Goal: Task Accomplishment & Management: Use online tool/utility

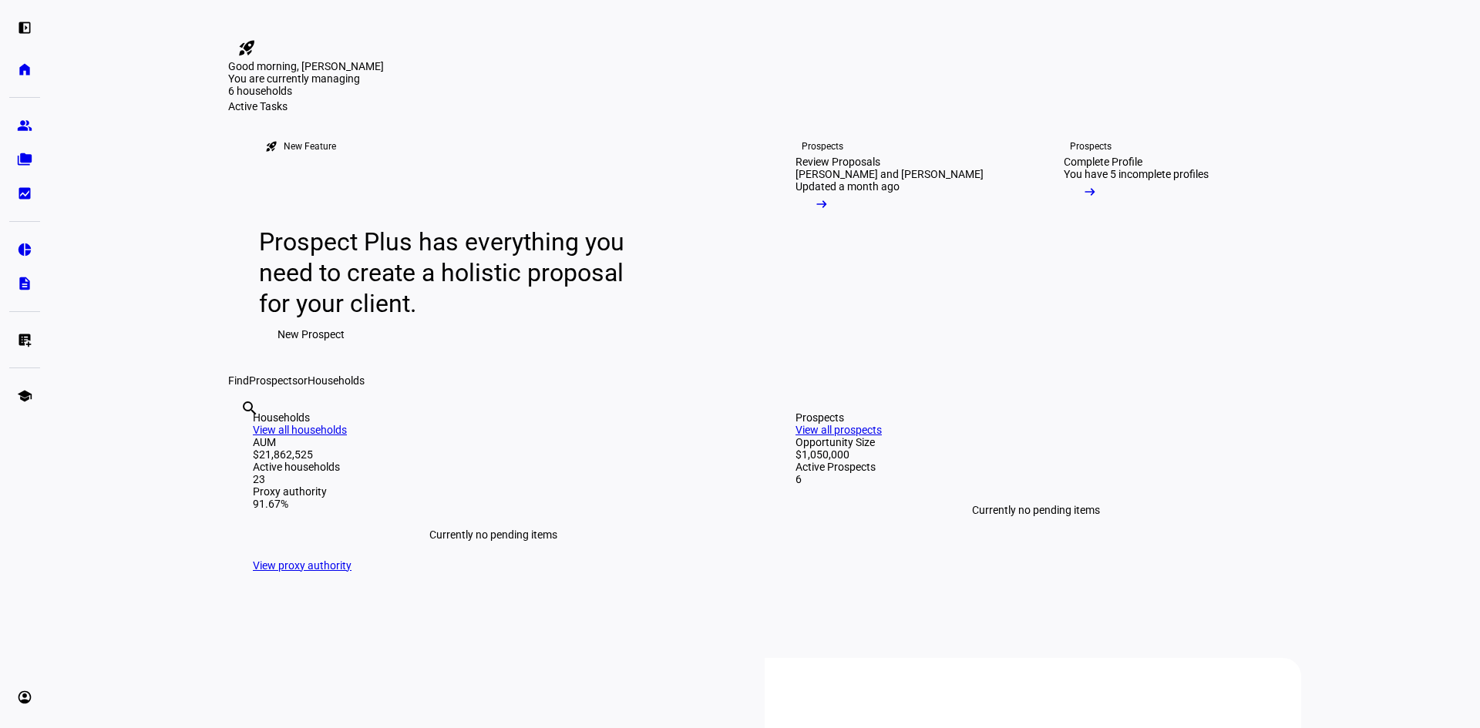
click at [244, 438] on input "text" at bounding box center [241, 429] width 3 height 18
type input "[PERSON_NAME]"
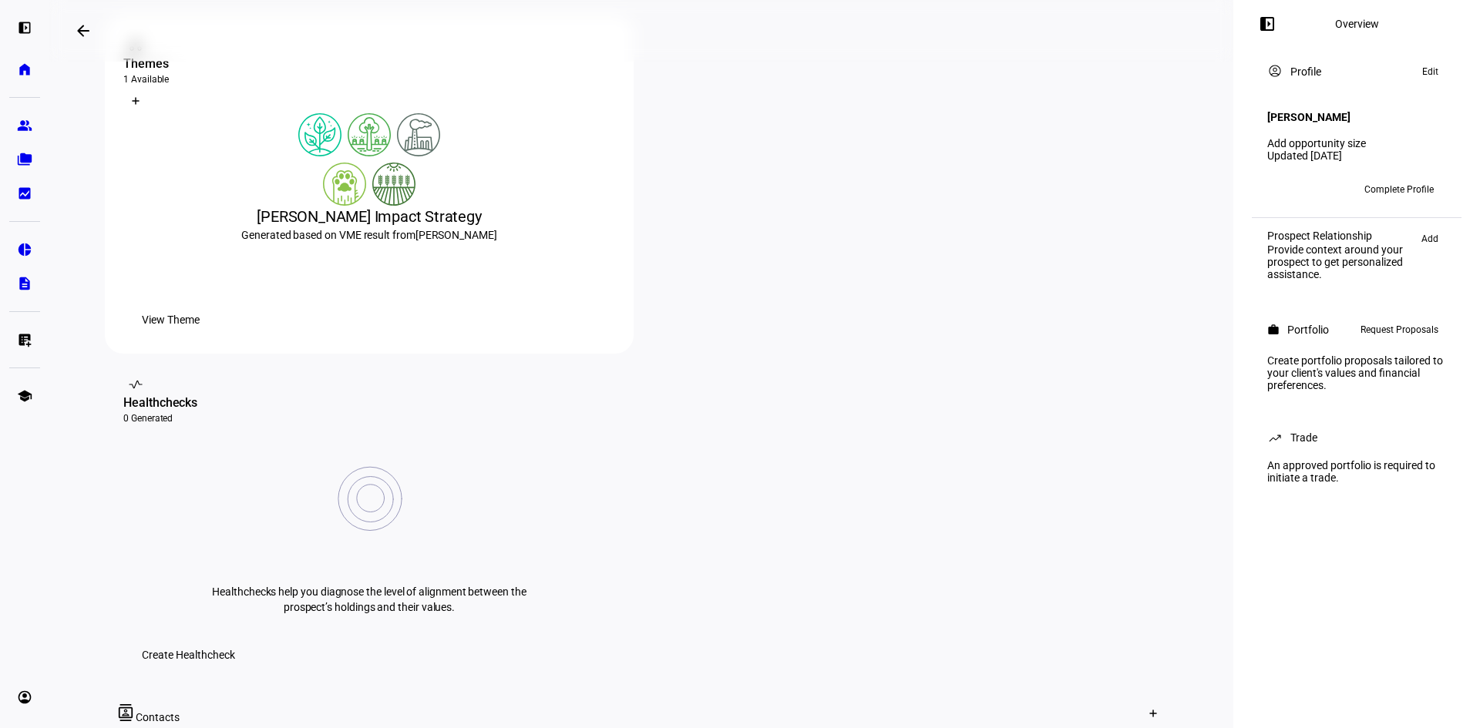
scroll to position [308, 0]
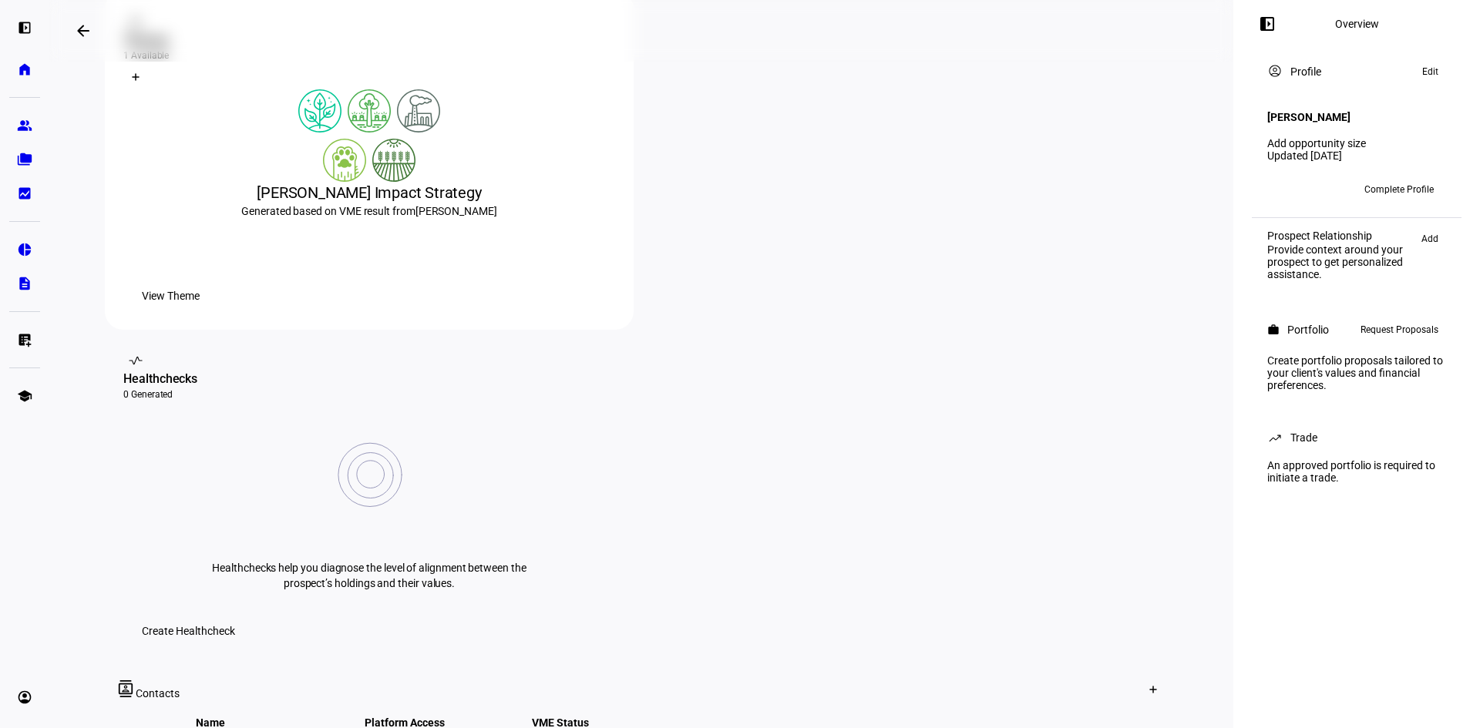
click at [235, 616] on span "Create Healthcheck" at bounding box center [188, 631] width 93 height 31
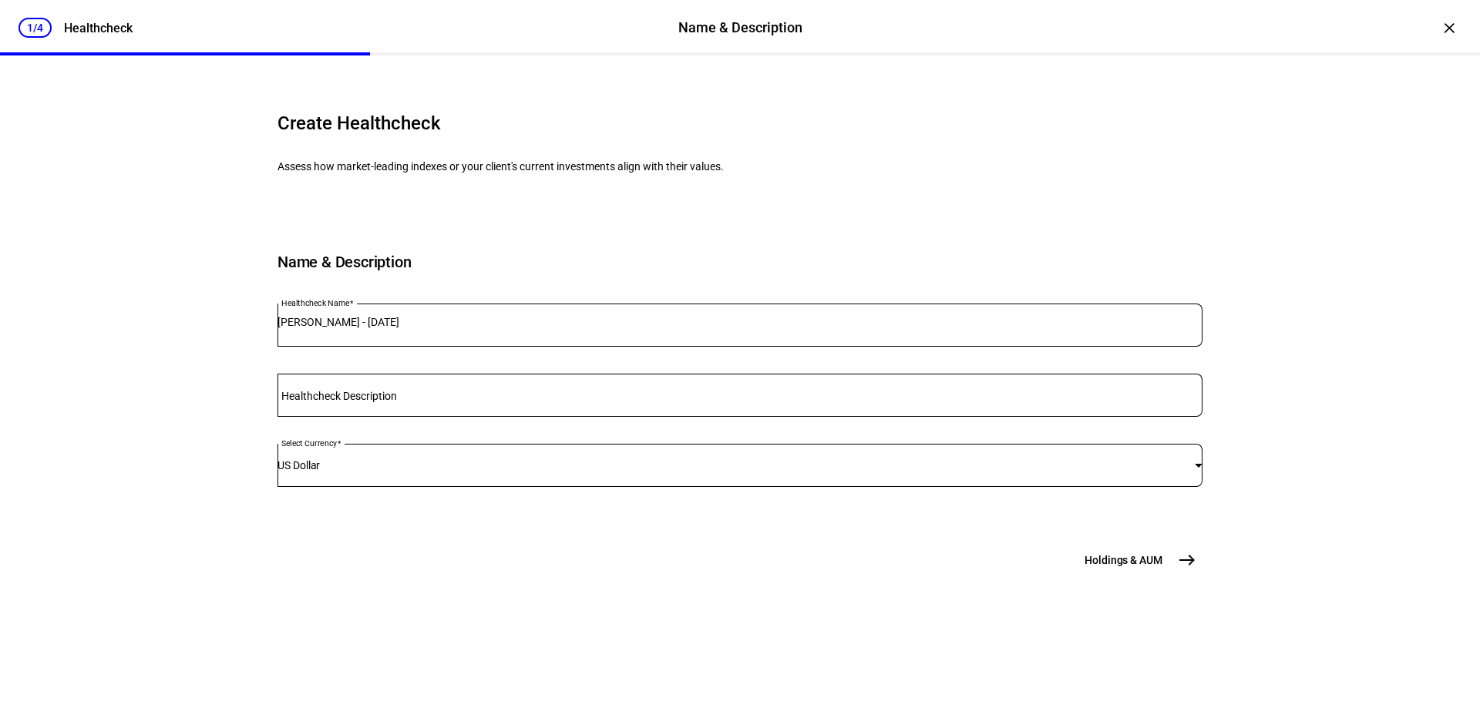
scroll to position [40, 0]
click at [499, 398] on input "Healthcheck Description" at bounding box center [739, 392] width 925 height 12
click at [1187, 569] on mat-icon "east" at bounding box center [1186, 560] width 18 height 18
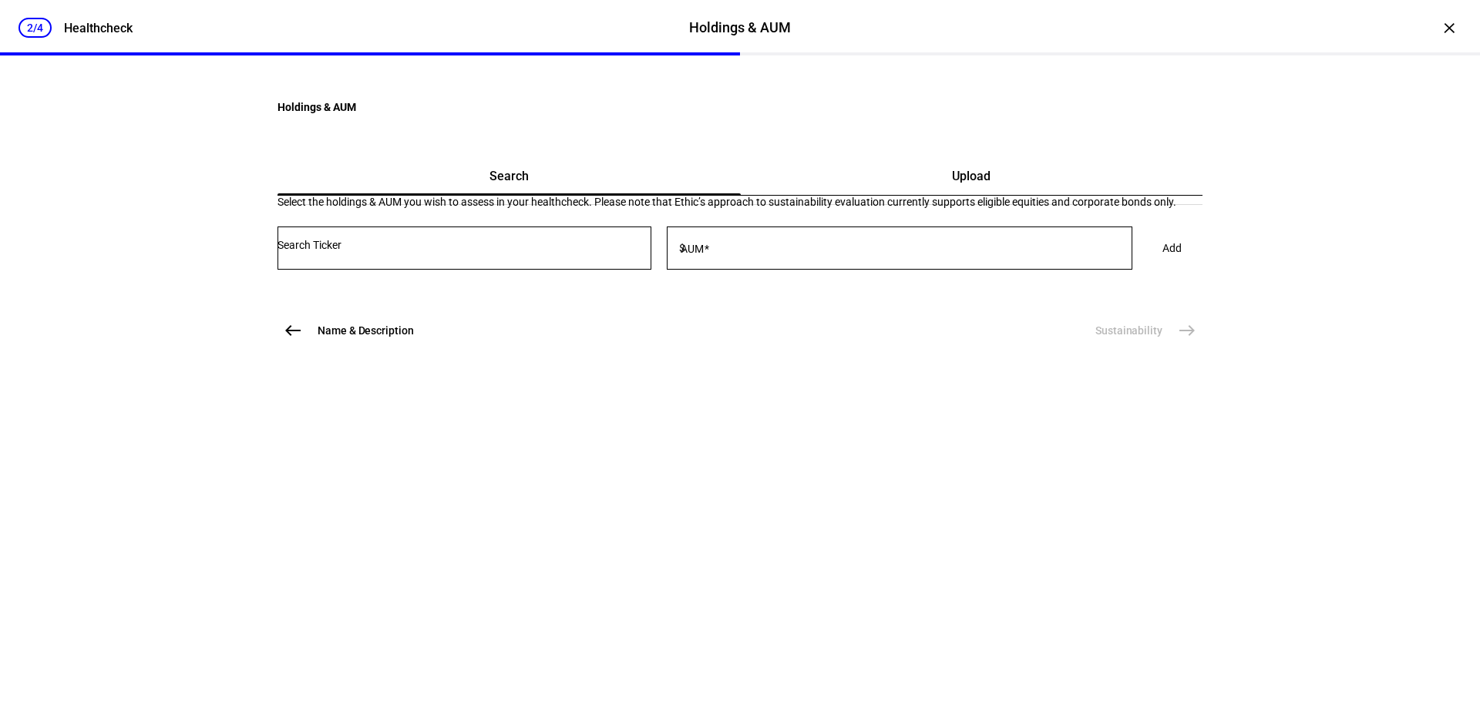
click at [952, 195] on span "Upload" at bounding box center [971, 176] width 39 height 37
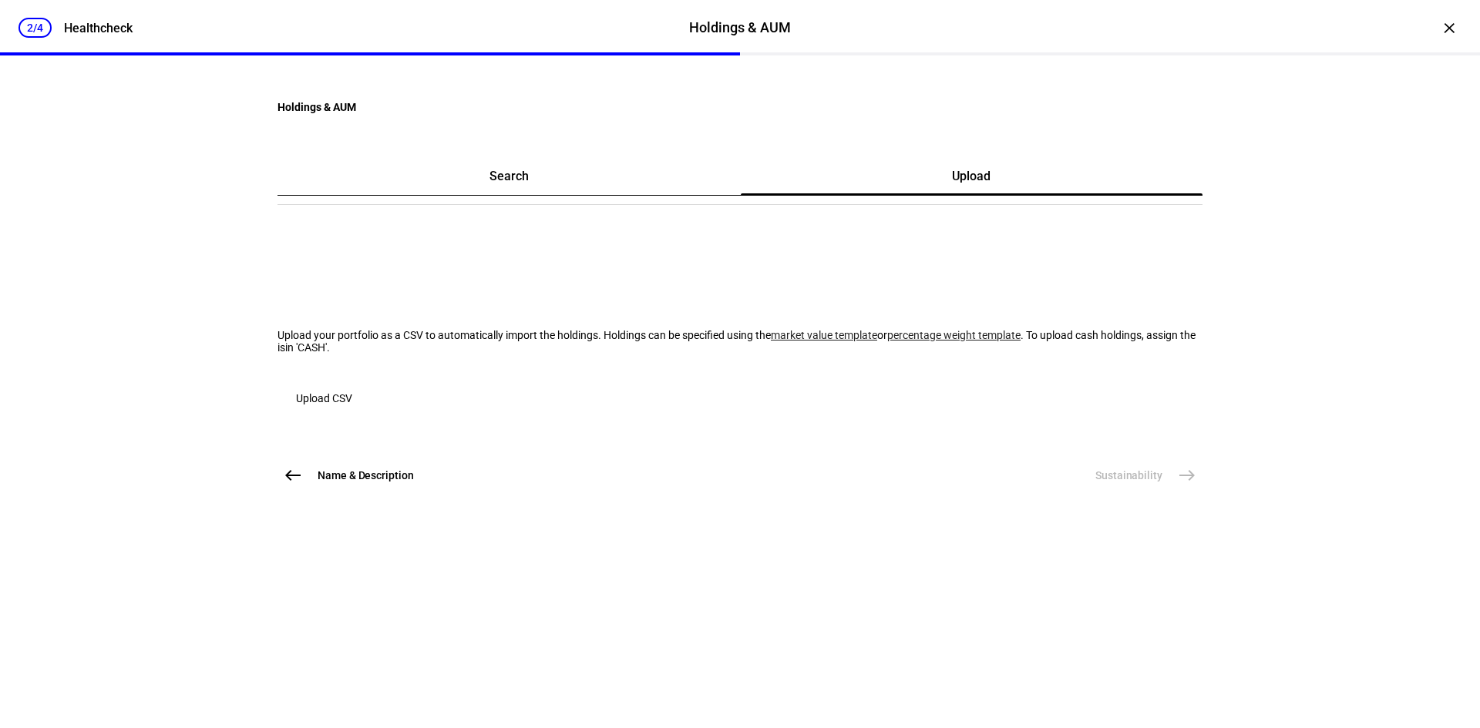
click at [771, 341] on link "market value template" at bounding box center [824, 335] width 106 height 12
click at [371, 417] on span "button" at bounding box center [323, 398] width 93 height 37
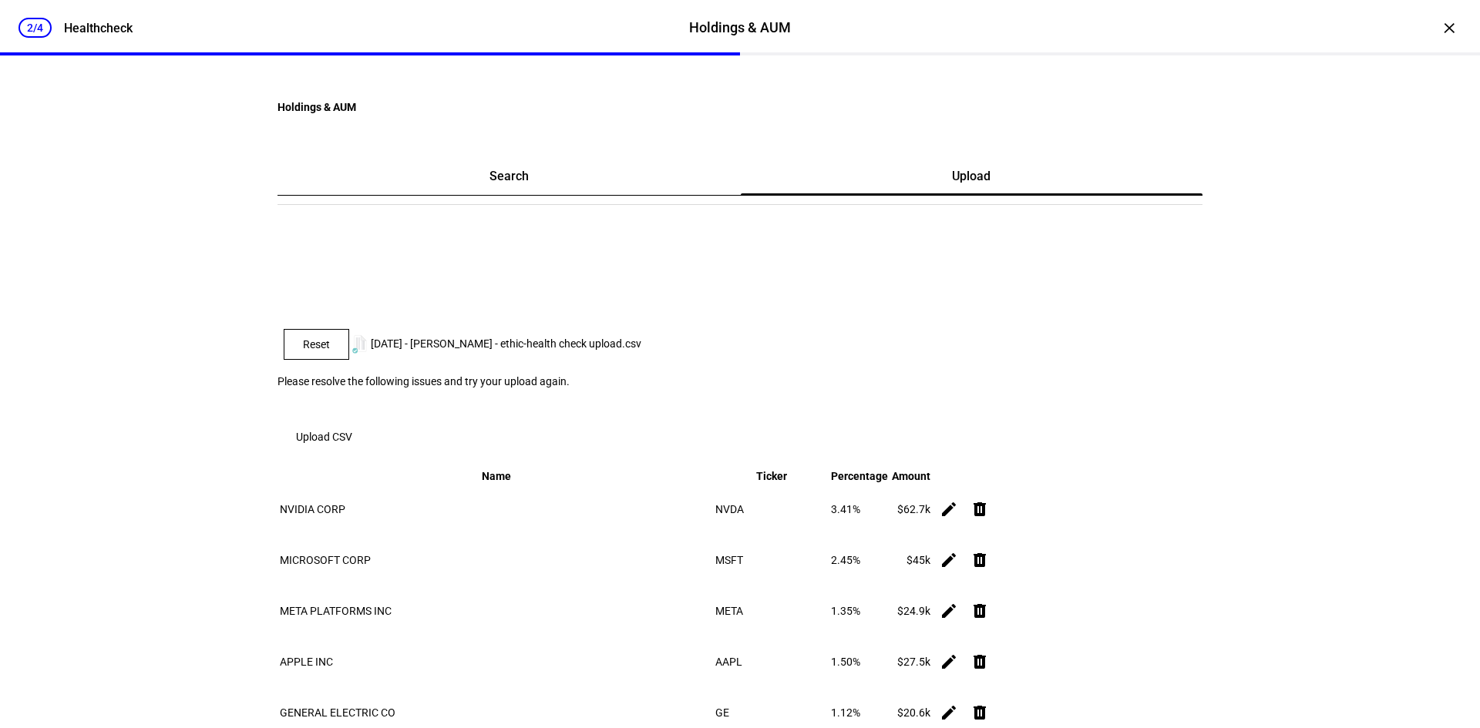
click at [787, 482] on span "Ticker" at bounding box center [771, 476] width 31 height 12
click at [330, 351] on span "Reset" at bounding box center [316, 344] width 27 height 12
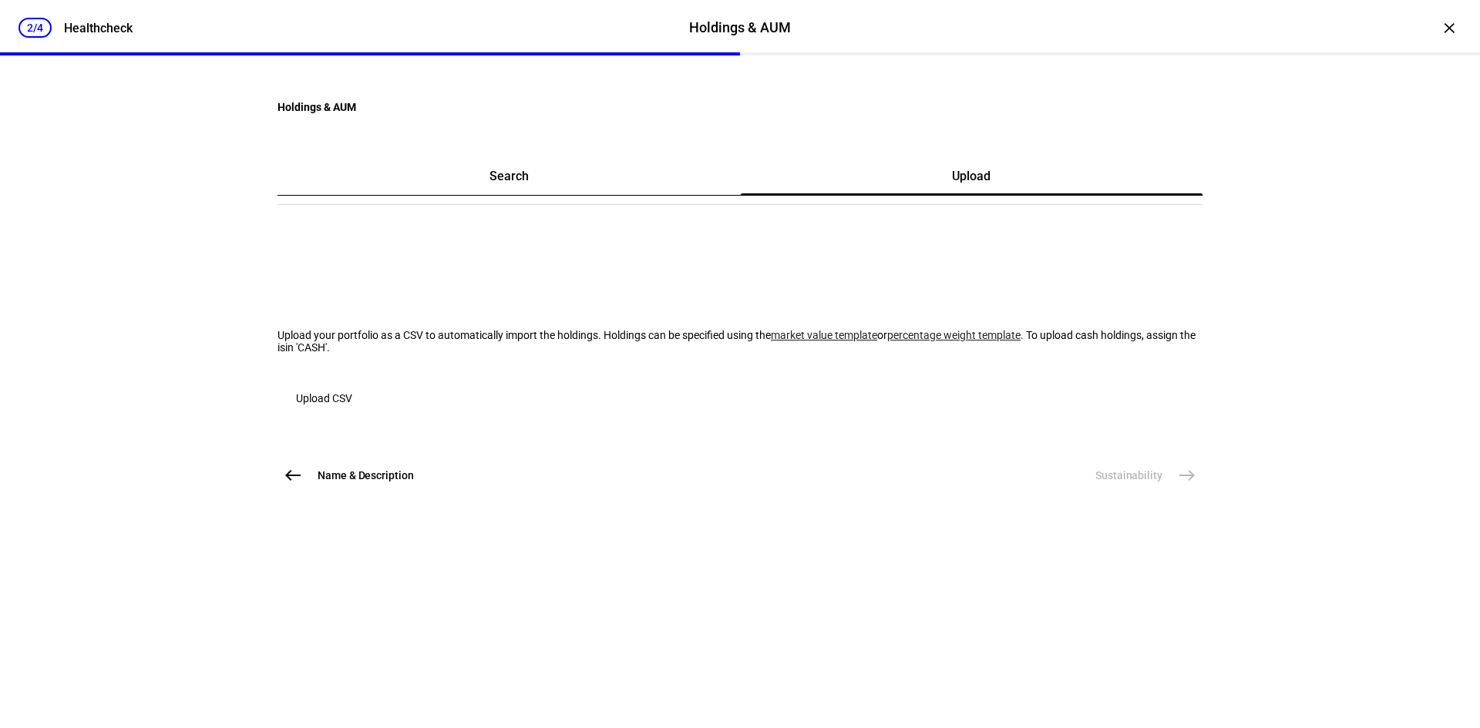
click at [352, 414] on span "Upload CSV" at bounding box center [324, 398] width 56 height 31
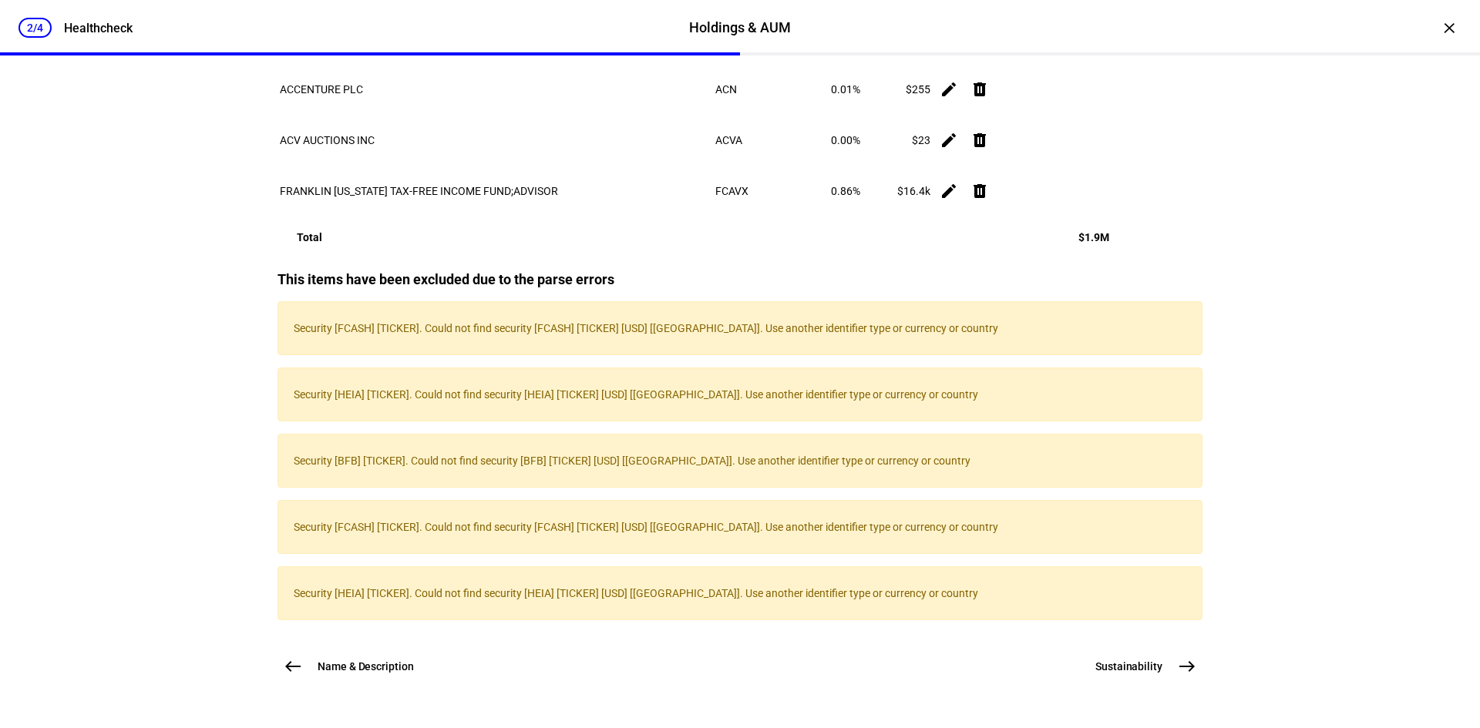
scroll to position [42104, 0]
click at [1178, 666] on mat-icon "east" at bounding box center [1186, 666] width 18 height 18
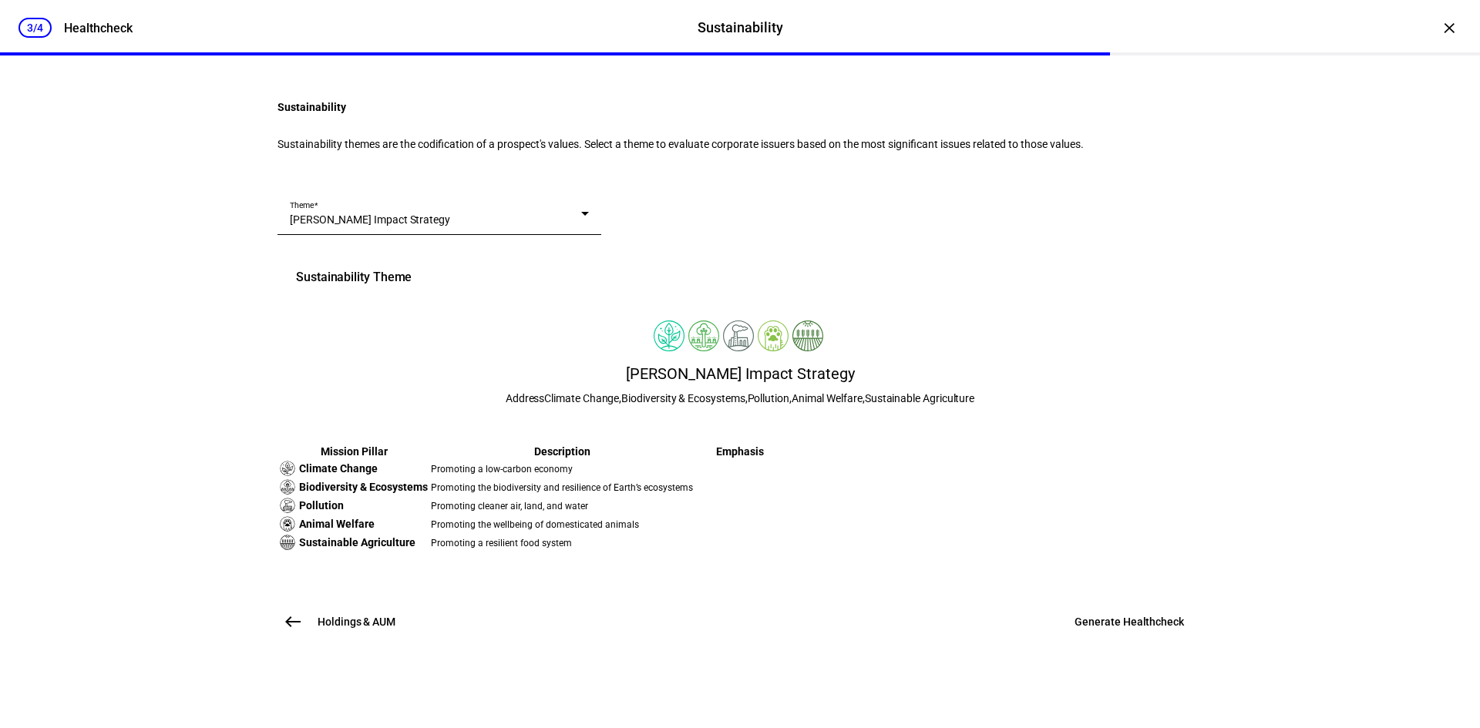
scroll to position [298, 0]
click at [1087, 630] on span "Generate Healthcheck" at bounding box center [1128, 621] width 109 height 15
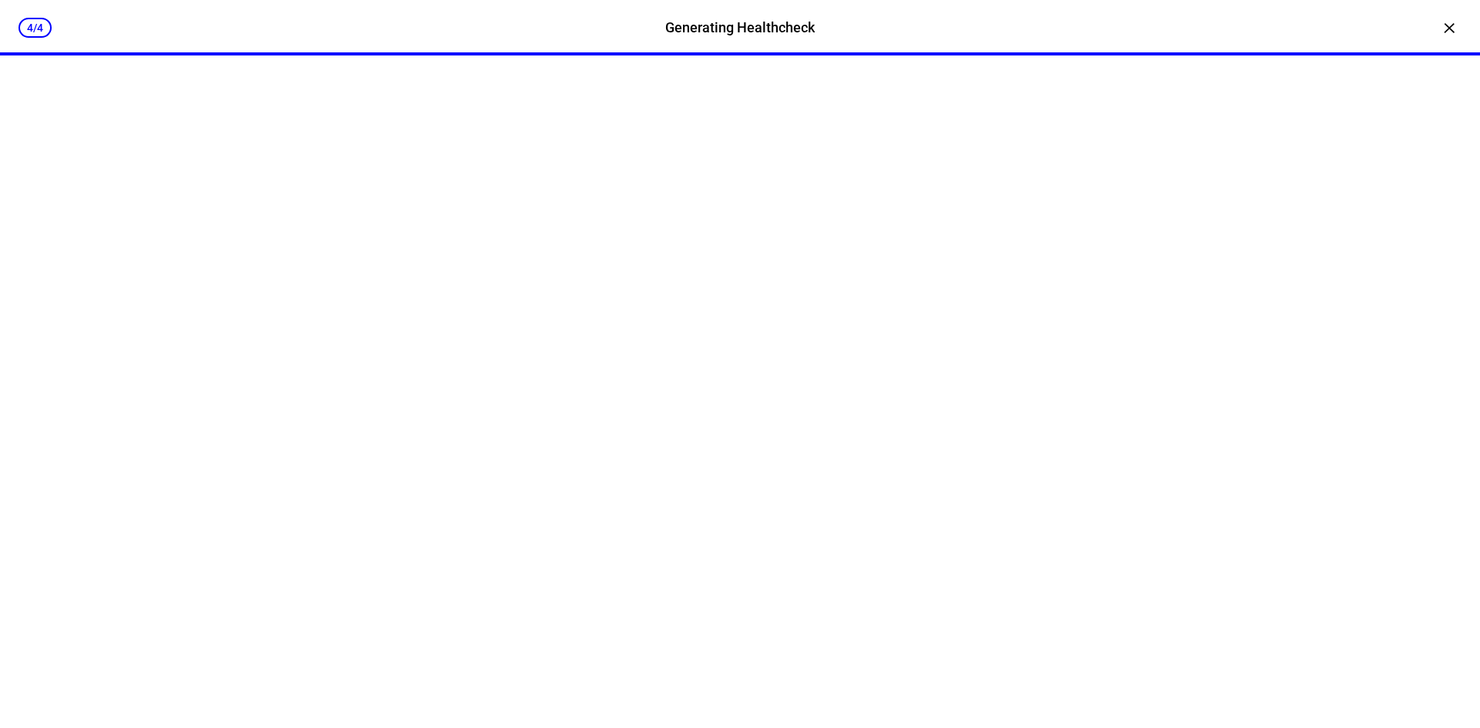
scroll to position [0, 0]
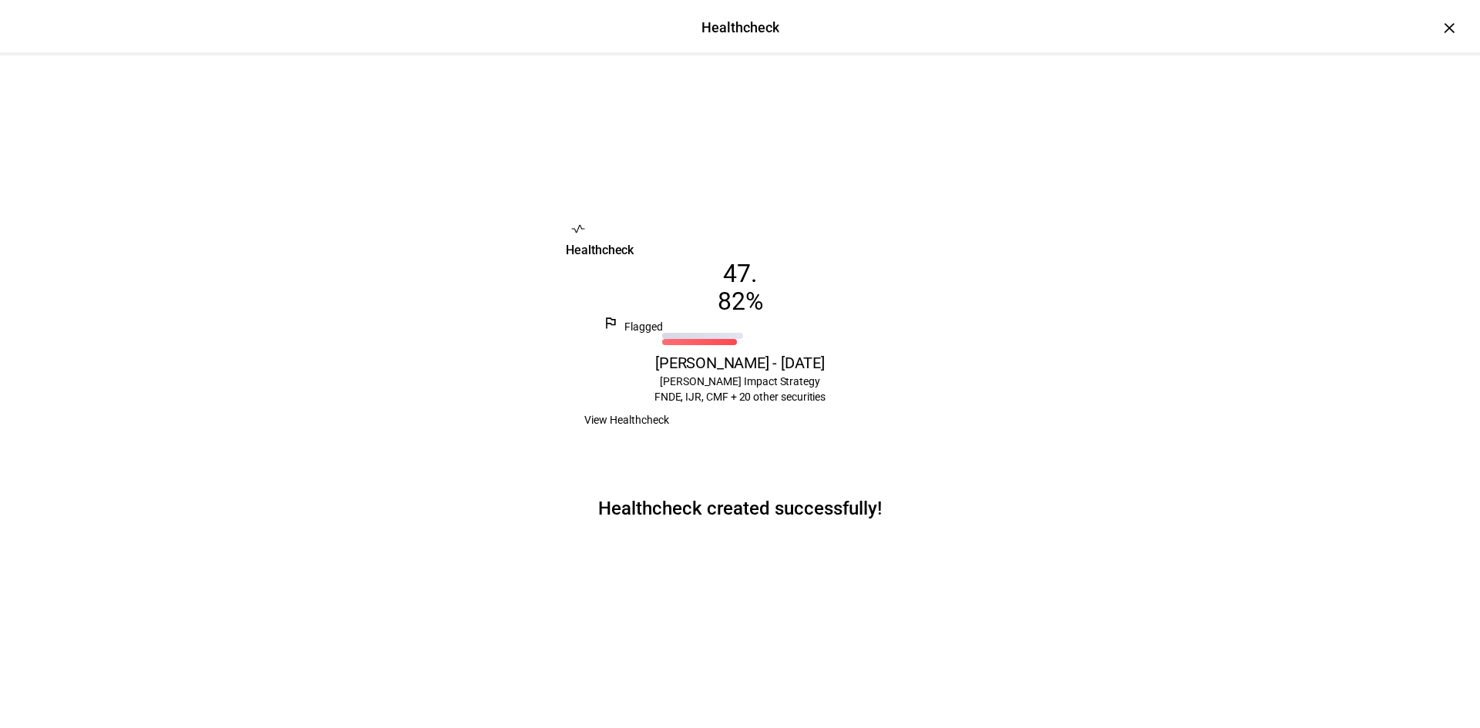
click at [669, 435] on span "View Healthcheck" at bounding box center [626, 420] width 85 height 31
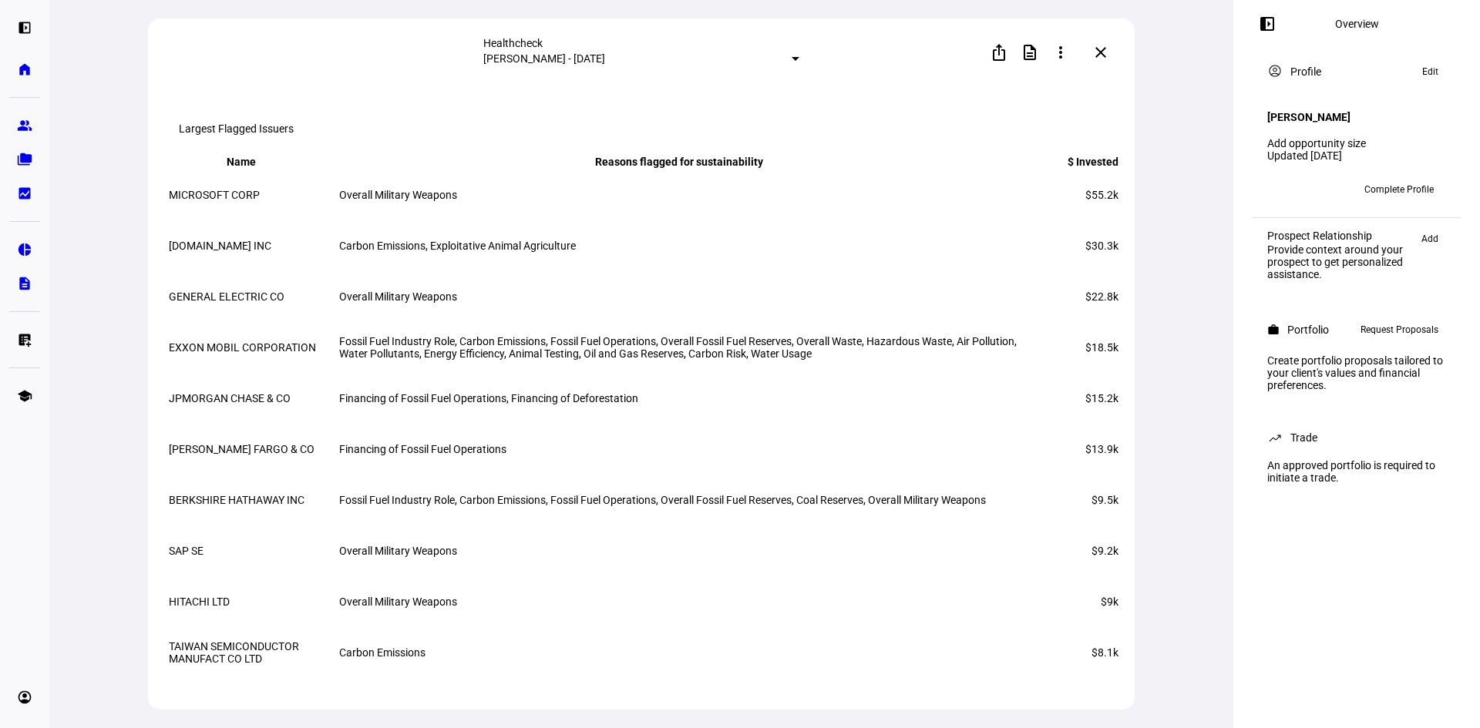
scroll to position [5529, 0]
drag, startPoint x: 1035, startPoint y: 49, endPoint x: 1040, endPoint y: 81, distance: 32.1
click at [1040, 81] on div "Healthcheck [PERSON_NAME] - [DATE] ios_share description more_vert more_vert cl…" at bounding box center [641, 52] width 986 height 68
click at [1064, 59] on span at bounding box center [1060, 52] width 37 height 37
click at [1101, 52] on div at bounding box center [740, 364] width 1480 height 728
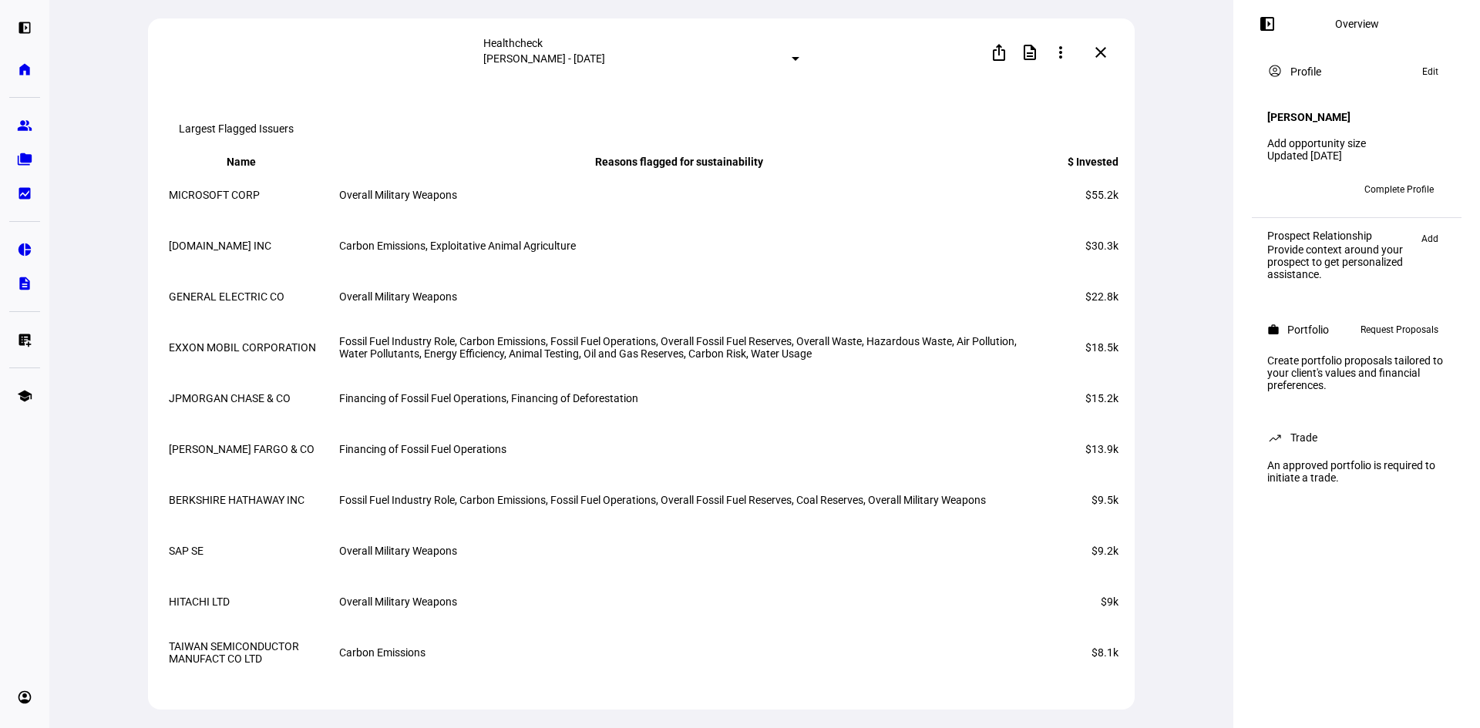
click at [1107, 55] on mat-icon "close" at bounding box center [1100, 52] width 18 height 18
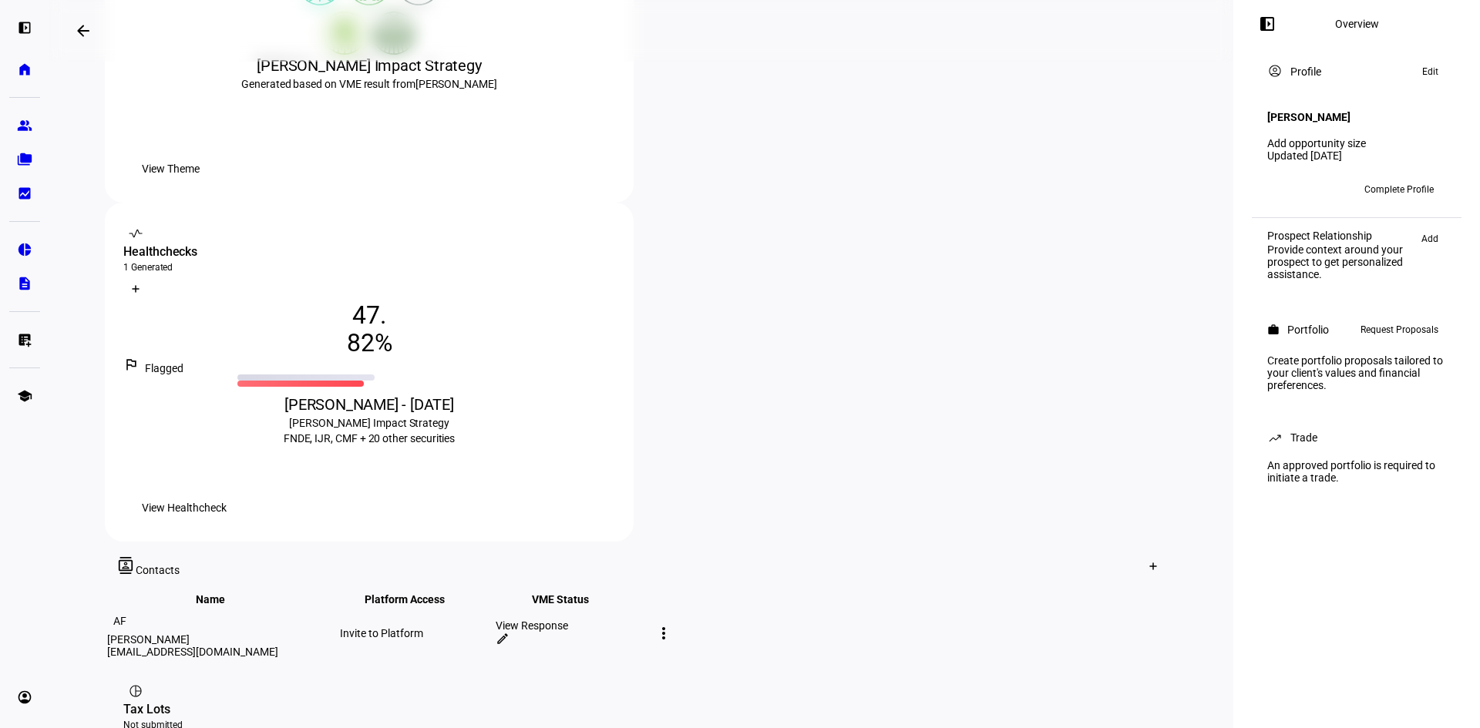
scroll to position [462, 0]
